Goal: Task Accomplishment & Management: Use online tool/utility

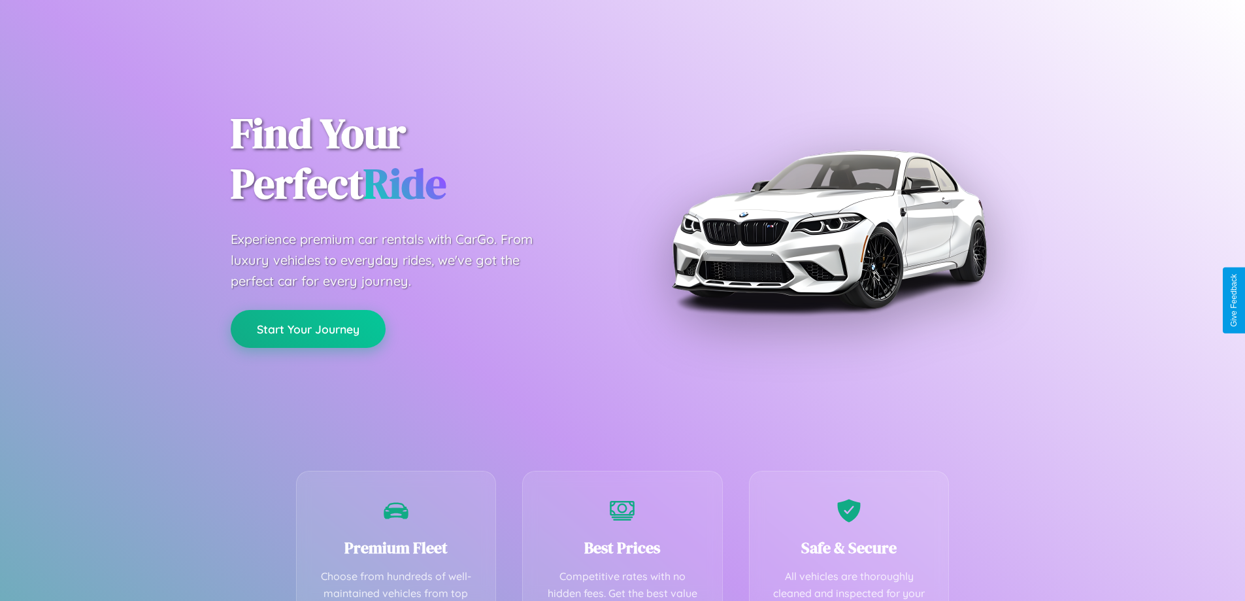
click at [308, 329] on button "Start Your Journey" at bounding box center [308, 329] width 155 height 38
click at [308, 328] on button "Start Your Journey" at bounding box center [308, 329] width 155 height 38
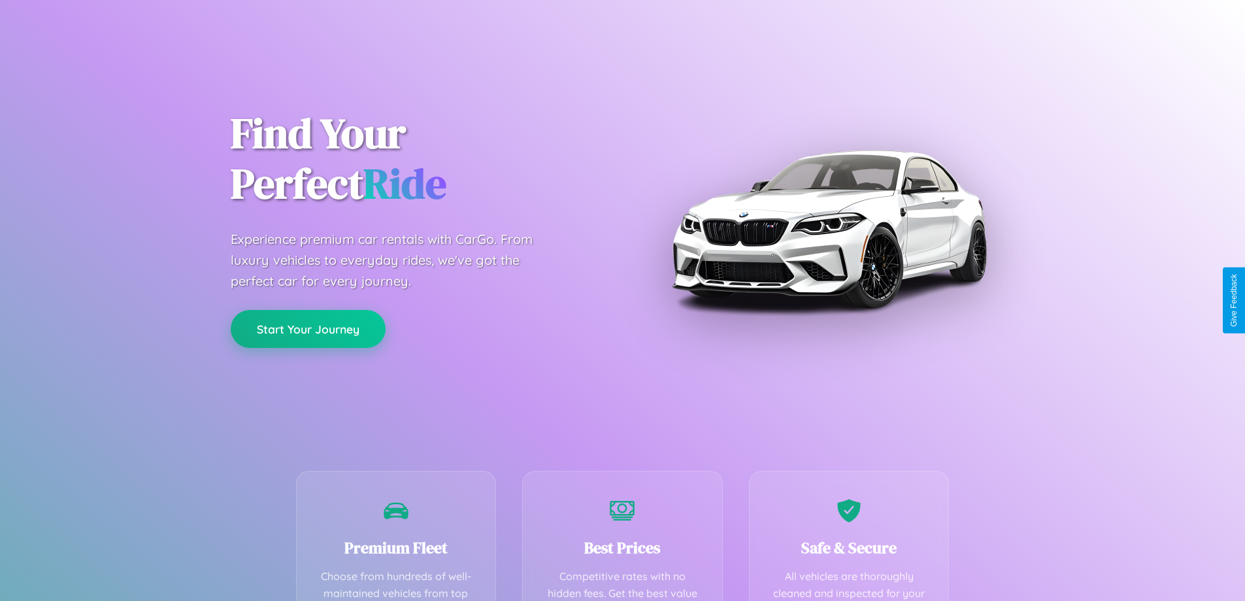
click at [308, 328] on button "Start Your Journey" at bounding box center [308, 329] width 155 height 38
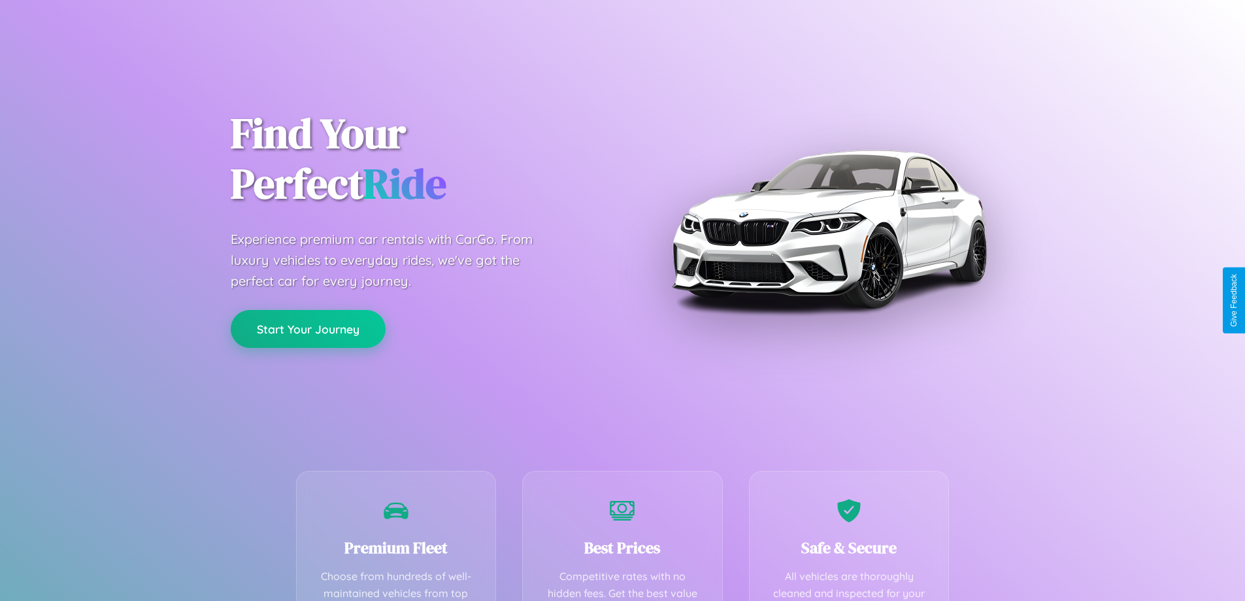
click at [308, 328] on button "Start Your Journey" at bounding box center [308, 329] width 155 height 38
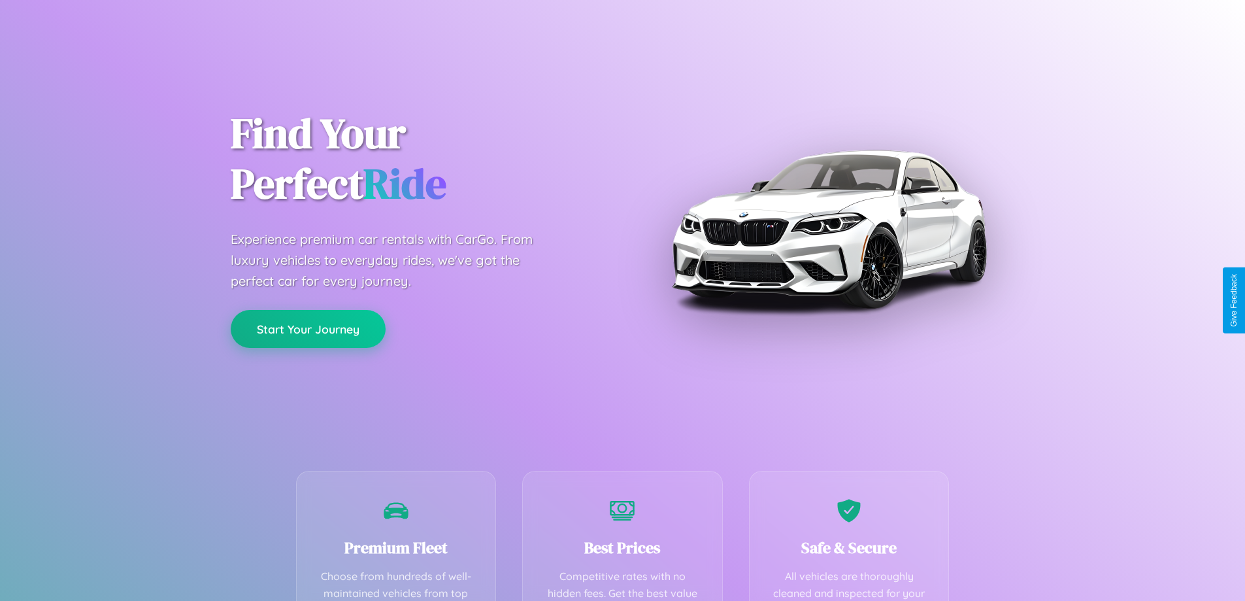
click at [308, 328] on button "Start Your Journey" at bounding box center [308, 329] width 155 height 38
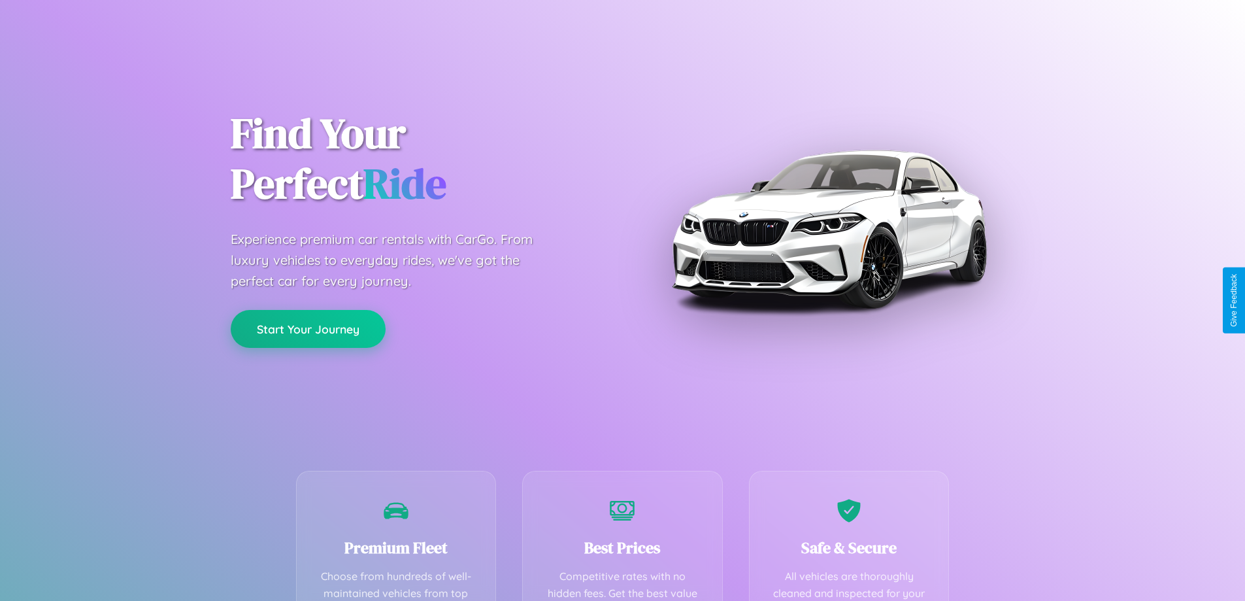
click at [308, 328] on button "Start Your Journey" at bounding box center [308, 329] width 155 height 38
